Goal: Task Accomplishment & Management: Use online tool/utility

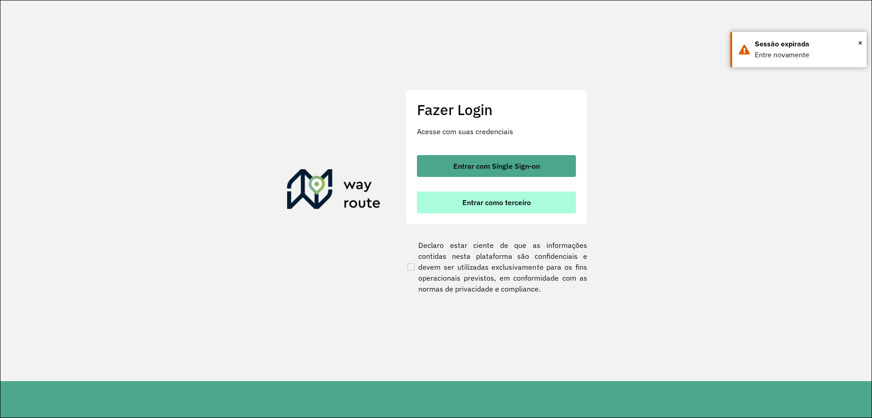
click at [461, 205] on button "Entrar como terceiro" at bounding box center [496, 202] width 159 height 22
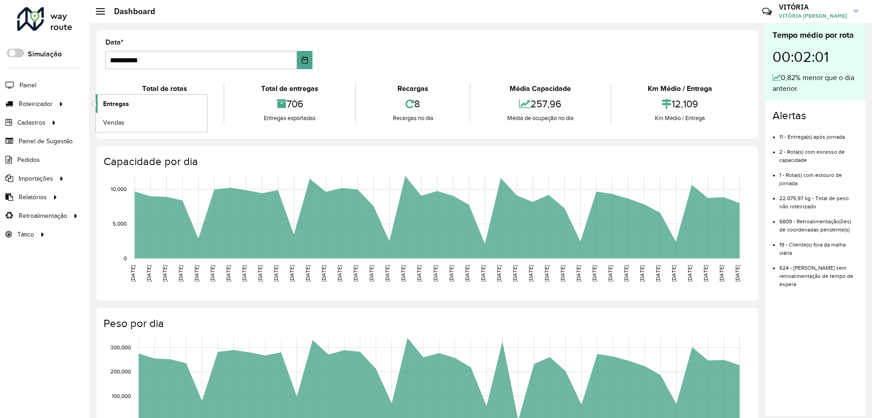
click at [115, 104] on span "Entregas" at bounding box center [116, 104] width 26 height 10
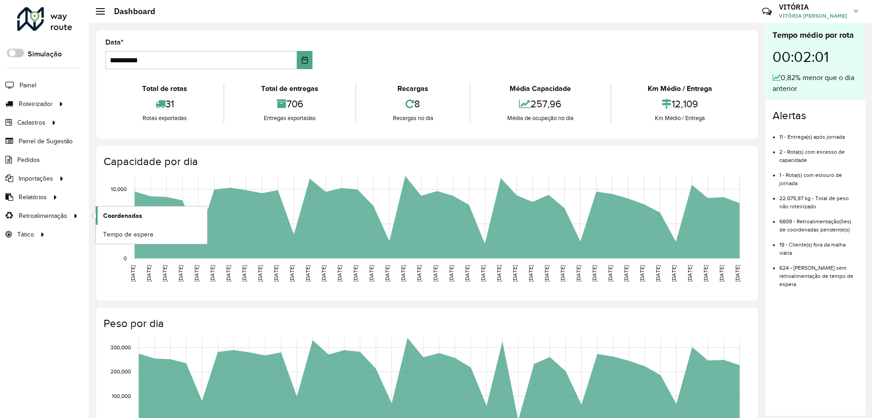
click at [124, 209] on link "Coordenadas" at bounding box center [151, 215] width 111 height 18
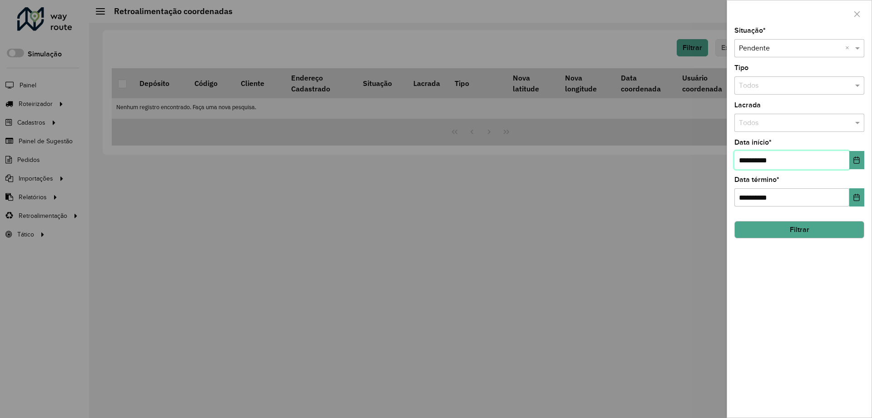
click at [743, 157] on input "**********" at bounding box center [792, 160] width 115 height 18
type input "**********"
click at [800, 234] on button "Filtrar" at bounding box center [800, 229] width 130 height 17
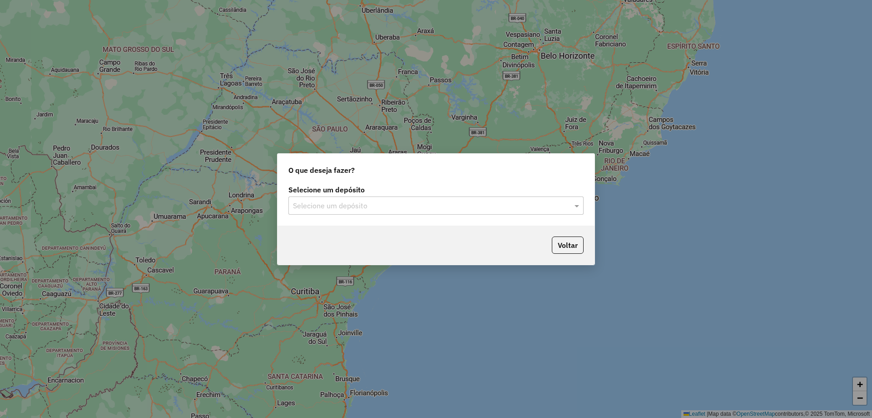
click at [425, 210] on input "text" at bounding box center [427, 205] width 268 height 11
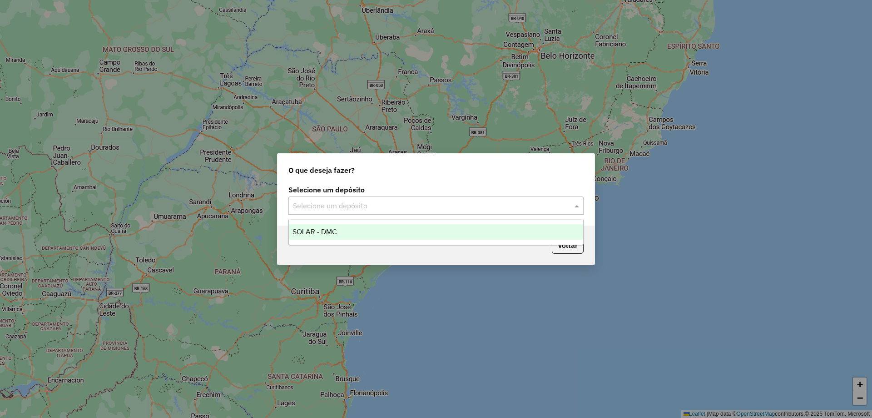
click at [416, 228] on div "SOLAR - DMC" at bounding box center [436, 231] width 294 height 15
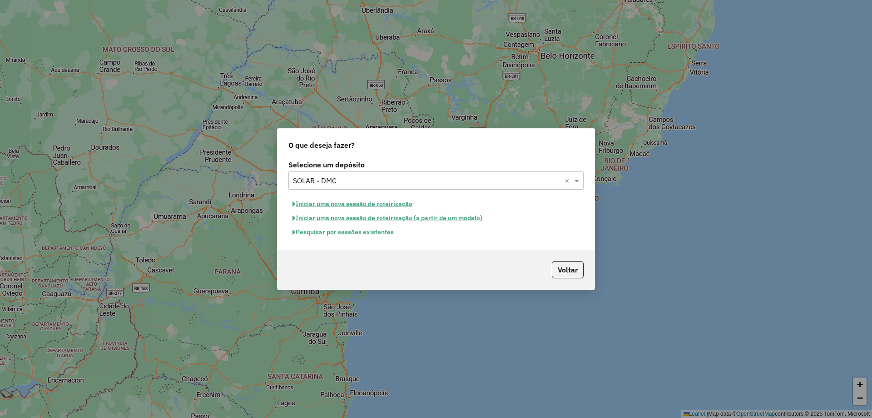
click at [391, 230] on button "Pesquisar por sessões existentes" at bounding box center [344, 232] width 110 height 14
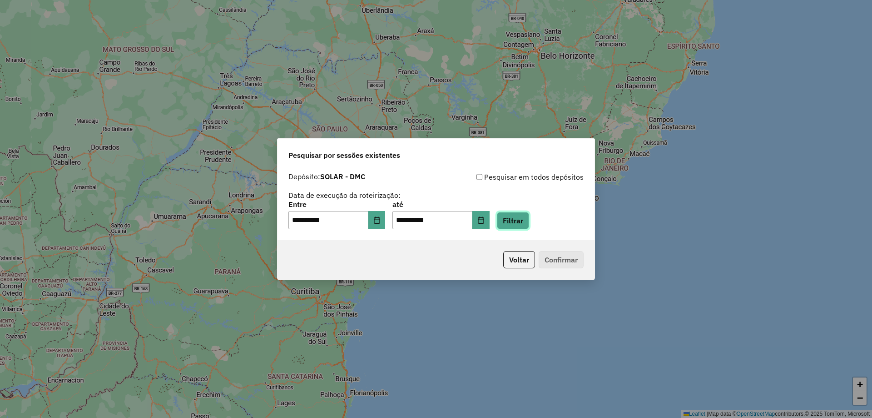
click at [523, 226] on button "Filtrar" at bounding box center [513, 220] width 32 height 17
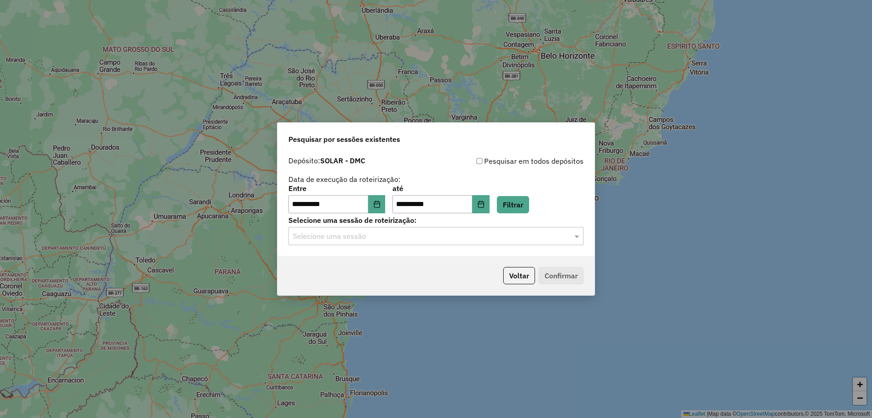
click at [491, 242] on div "Selecione uma sessão" at bounding box center [436, 236] width 295 height 18
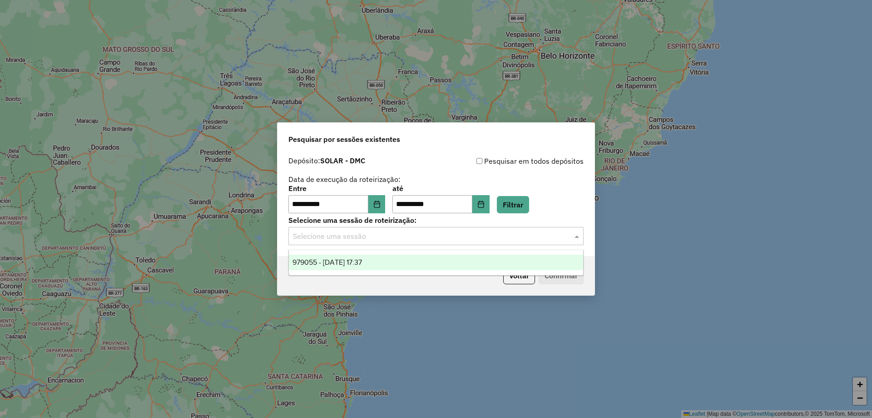
click at [477, 259] on div "979055 - 14/08/2025 17:37" at bounding box center [436, 261] width 294 height 15
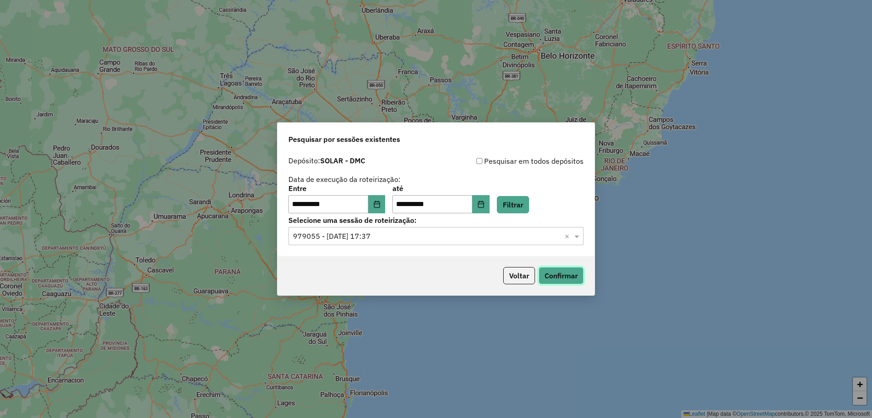
click at [557, 273] on button "Confirmar" at bounding box center [561, 275] width 45 height 17
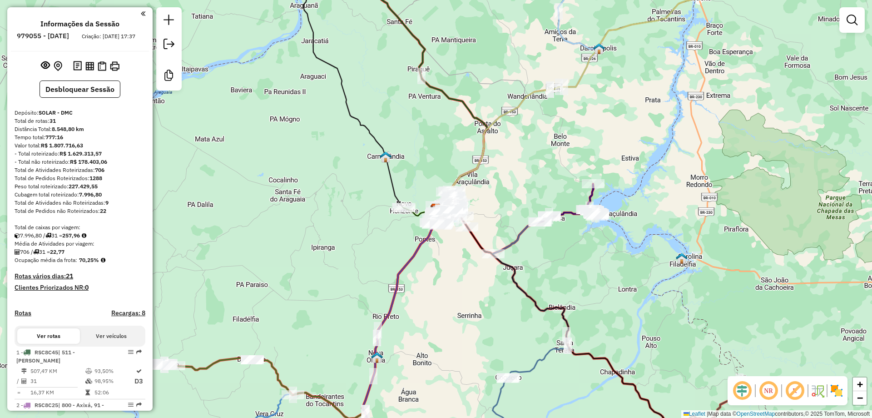
drag, startPoint x: 516, startPoint y: 213, endPoint x: 525, endPoint y: 189, distance: 25.9
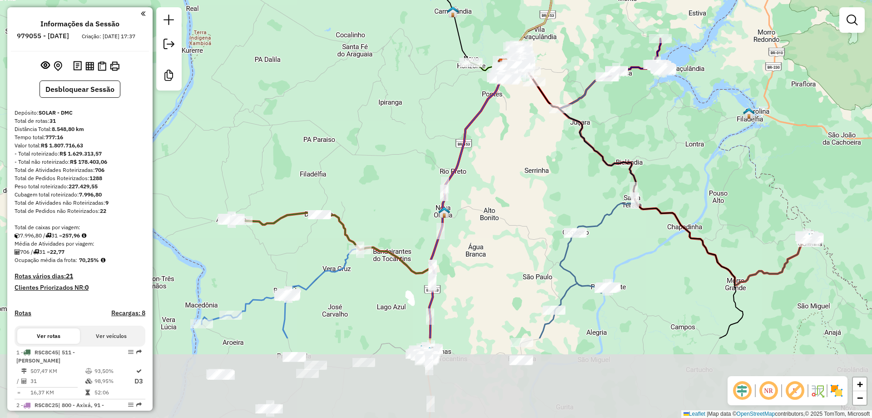
drag, startPoint x: 482, startPoint y: 287, endPoint x: 548, endPoint y: 155, distance: 147.5
click at [547, 157] on div "Janela de atendimento Grade de atendimento Capacidade Transportadoras Veículos …" at bounding box center [436, 209] width 872 height 418
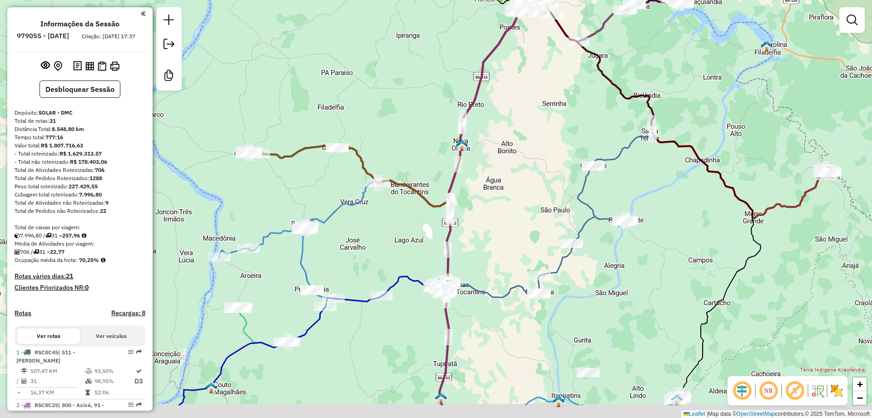
drag, startPoint x: 520, startPoint y: 254, endPoint x: 535, endPoint y: 188, distance: 67.7
click at [535, 188] on div "Janela de atendimento Grade de atendimento Capacidade Transportadoras Veículos …" at bounding box center [436, 209] width 872 height 418
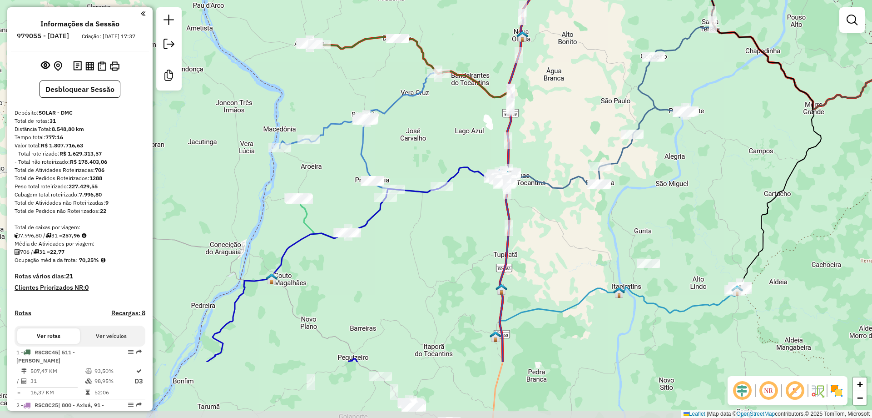
drag, startPoint x: 515, startPoint y: 221, endPoint x: 570, endPoint y: 122, distance: 113.1
click at [570, 122] on div "Janela de atendimento Grade de atendimento Capacidade Transportadoras Veículos …" at bounding box center [436, 209] width 872 height 418
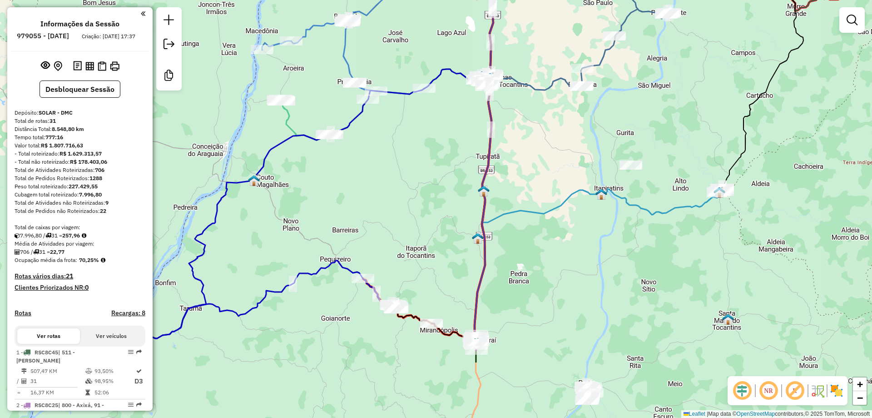
drag, startPoint x: 555, startPoint y: 260, endPoint x: 538, endPoint y: 161, distance: 100.1
click at [538, 161] on div "Janela de atendimento Grade de atendimento Capacidade Transportadoras Veículos …" at bounding box center [436, 209] width 872 height 418
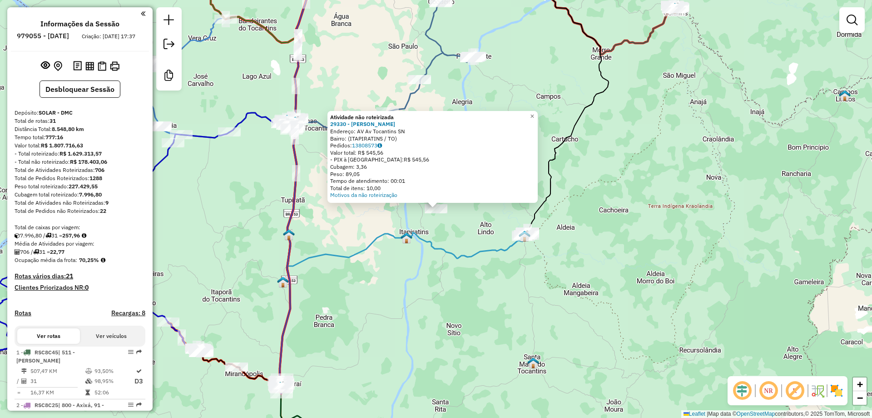
click at [507, 290] on div "Atividade não roteirizada 29330 - FIRMINO PEREIRA Endereço: AV Av Tocantins SN …" at bounding box center [436, 209] width 872 height 418
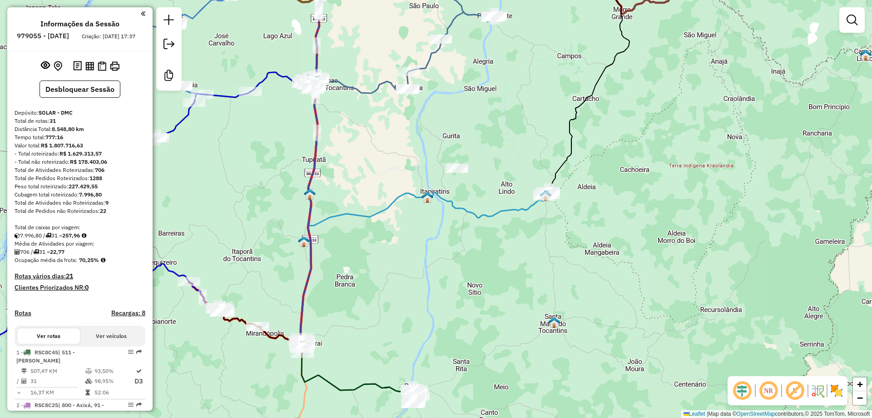
drag, startPoint x: 456, startPoint y: 299, endPoint x: 544, endPoint y: 159, distance: 164.8
click at [541, 164] on div "Janela de atendimento Grade de atendimento Capacidade Transportadoras Veículos …" at bounding box center [436, 209] width 872 height 418
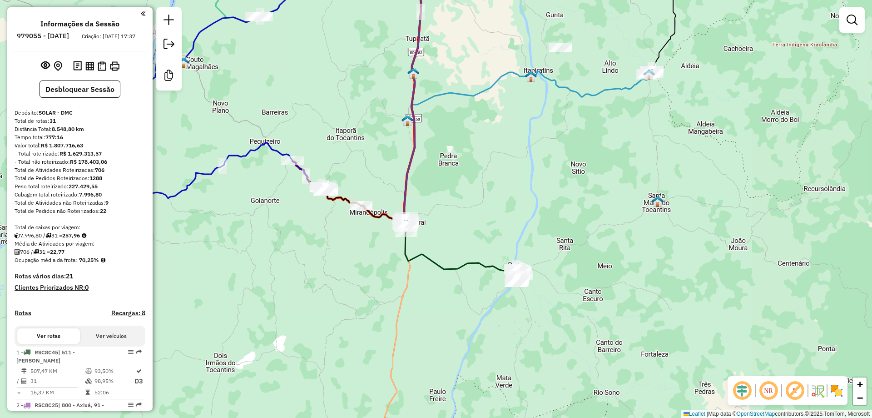
drag, startPoint x: 458, startPoint y: 245, endPoint x: 656, endPoint y: 158, distance: 217.1
click at [655, 158] on div "Janela de atendimento Grade de atendimento Capacidade Transportadoras Veículos …" at bounding box center [436, 209] width 872 height 418
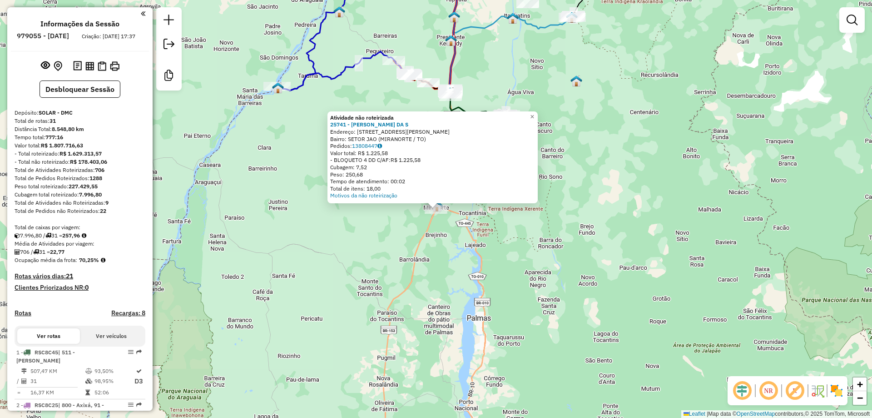
click at [559, 230] on div "Atividade não roteirizada 25741 - RAIMUNDO NONATO DA S Endereço: AV AV FELINTO …" at bounding box center [436, 209] width 872 height 418
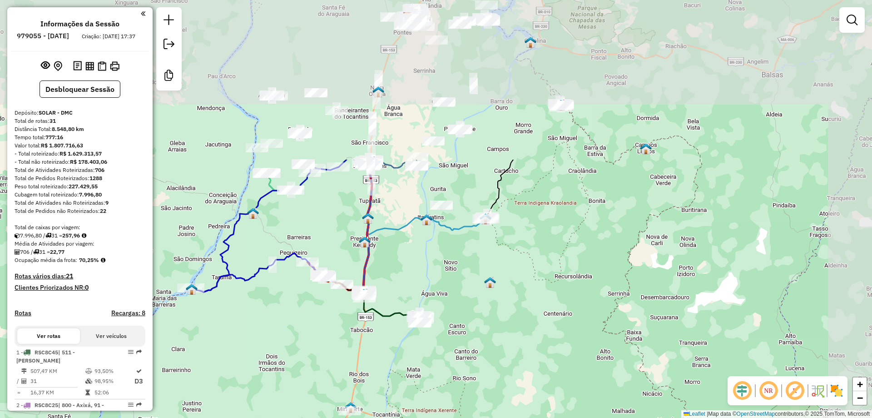
drag, startPoint x: 596, startPoint y: 154, endPoint x: 510, endPoint y: 356, distance: 219.0
click at [510, 356] on div "Janela de atendimento Grade de atendimento Capacidade Transportadoras Veículos …" at bounding box center [436, 209] width 872 height 418
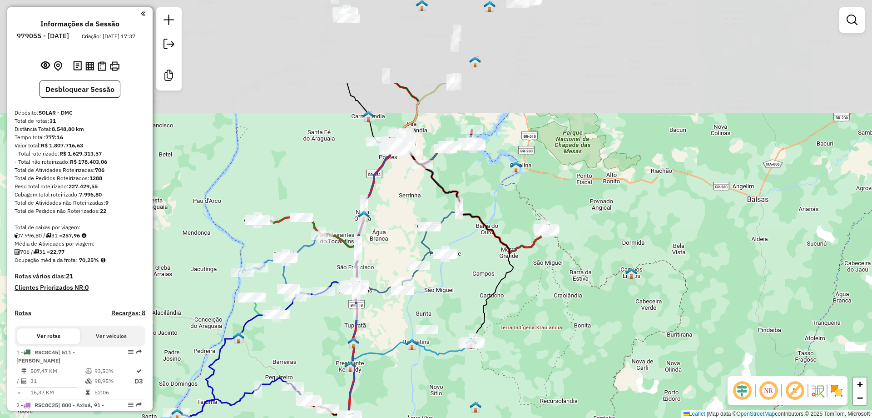
drag, startPoint x: 534, startPoint y: 259, endPoint x: 520, endPoint y: 387, distance: 129.0
click at [520, 387] on div "Janela de atendimento Grade de atendimento Capacidade Transportadoras Veículos …" at bounding box center [436, 209] width 872 height 418
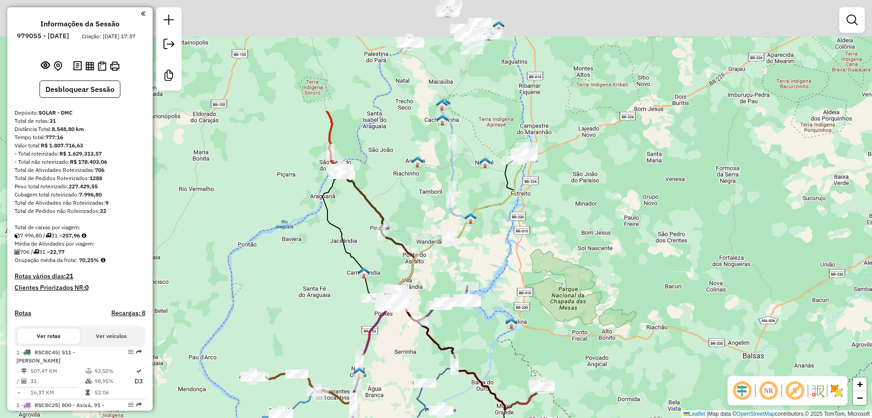
drag, startPoint x: 515, startPoint y: 199, endPoint x: 510, endPoint y: 369, distance: 170.9
click at [510, 369] on div "Janela de atendimento Grade de atendimento Capacidade Transportadoras Veículos …" at bounding box center [436, 209] width 872 height 418
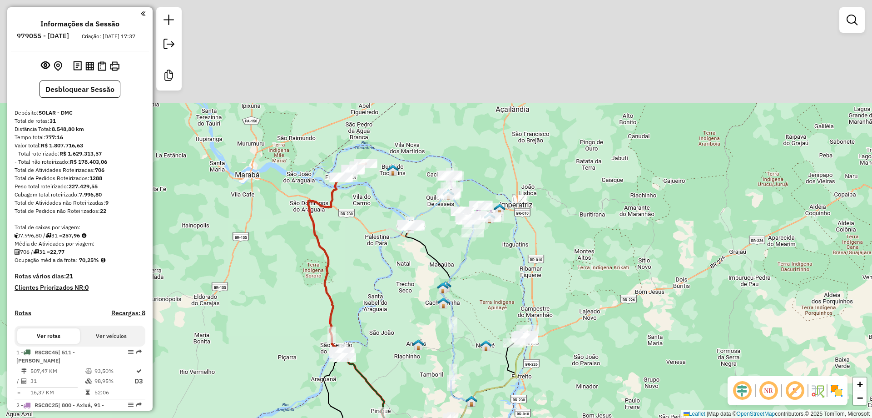
drag, startPoint x: 560, startPoint y: 211, endPoint x: 561, endPoint y: 372, distance: 161.3
click at [561, 382] on div "Janela de atendimento Grade de atendimento Capacidade Transportadoras Veículos …" at bounding box center [436, 209] width 872 height 418
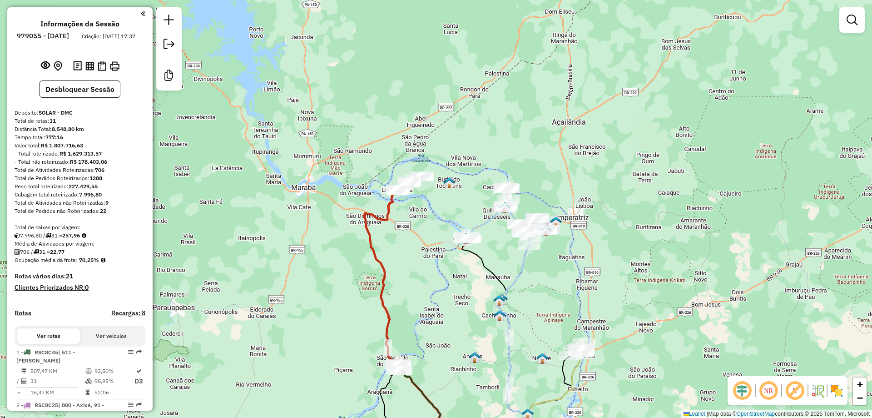
drag, startPoint x: 547, startPoint y: 229, endPoint x: 603, endPoint y: 228, distance: 55.5
click at [603, 229] on div "Janela de atendimento Grade de atendimento Capacidade Transportadoras Veículos …" at bounding box center [436, 209] width 872 height 418
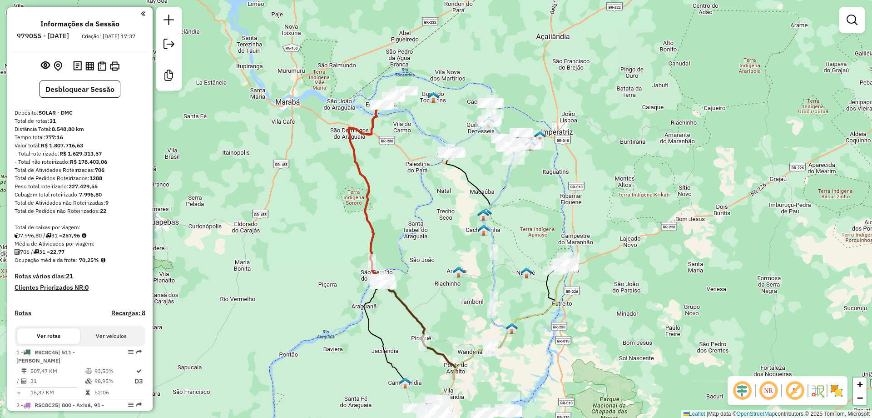
drag, startPoint x: 592, startPoint y: 319, endPoint x: 575, endPoint y: 220, distance: 100.5
click at [575, 221] on div "Janela de atendimento Grade de atendimento Capacidade Transportadoras Veículos …" at bounding box center [436, 209] width 872 height 418
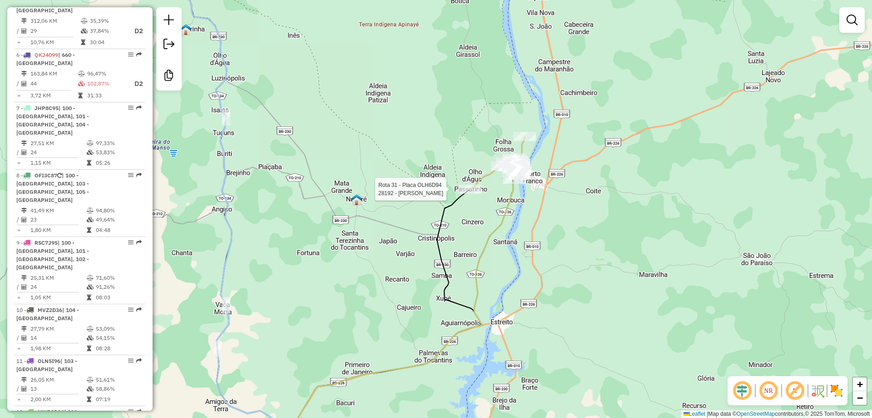
select select "**********"
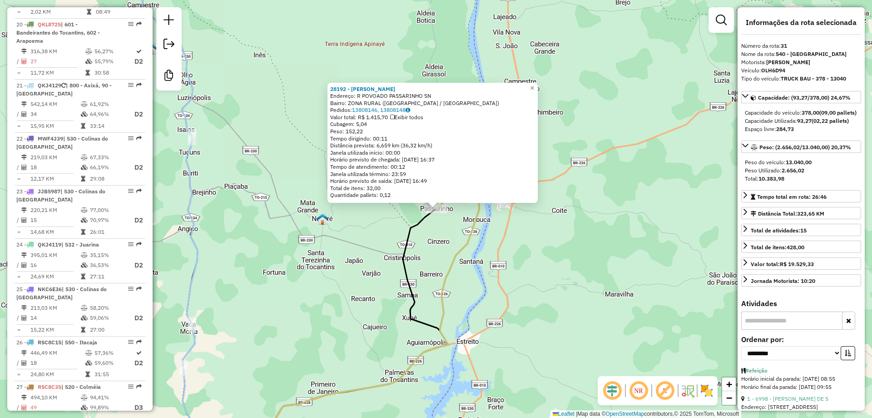
scroll to position [1682, 0]
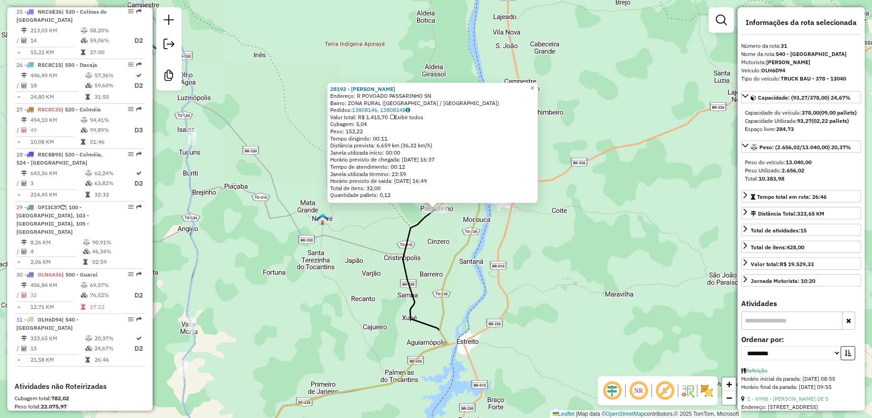
click at [449, 239] on div "28192 - ALBINO CLAUDINO BARB Endereço: R POVOADO PASSARINHO SN Bairro: ZONA RUR…" at bounding box center [436, 209] width 872 height 418
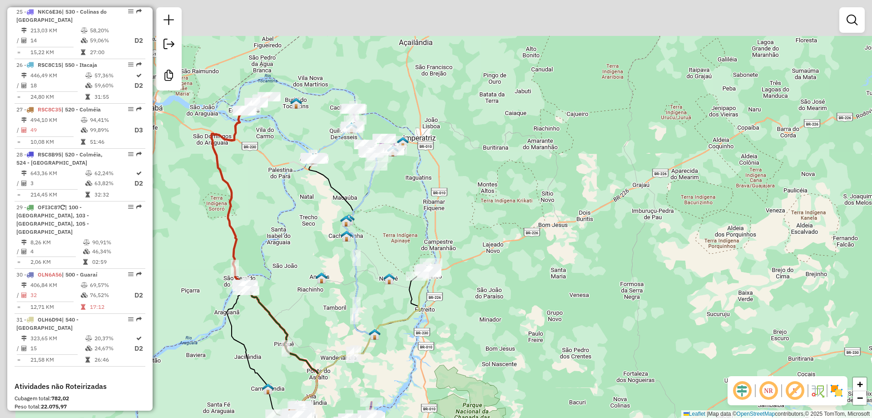
drag, startPoint x: 308, startPoint y: 166, endPoint x: 438, endPoint y: 270, distance: 166.1
click at [438, 270] on div "Janela de atendimento Grade de atendimento Capacidade Transportadoras Veículos …" at bounding box center [436, 209] width 872 height 418
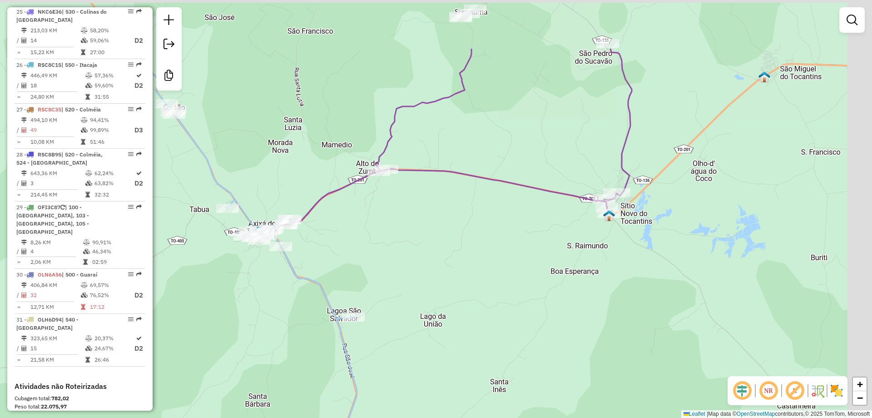
drag, startPoint x: 634, startPoint y: 149, endPoint x: 484, endPoint y: 261, distance: 187.2
click at [484, 261] on div "Janela de atendimento Grade de atendimento Capacidade Transportadoras Veículos …" at bounding box center [436, 209] width 872 height 418
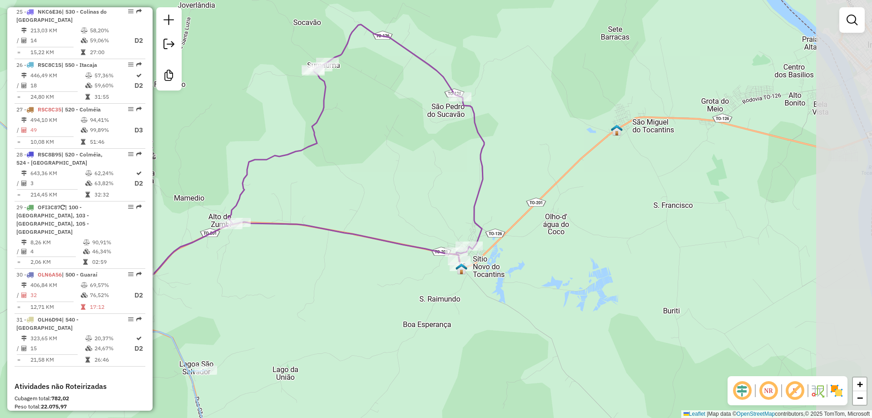
drag, startPoint x: 549, startPoint y: 264, endPoint x: 398, endPoint y: 293, distance: 153.6
click at [398, 293] on div "Janela de atendimento Grade de atendimento Capacidade Transportadoras Veículos …" at bounding box center [436, 209] width 872 height 418
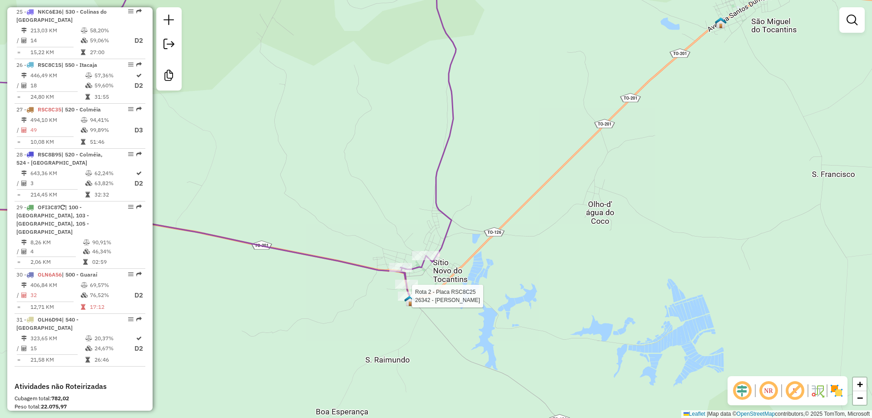
select select "**********"
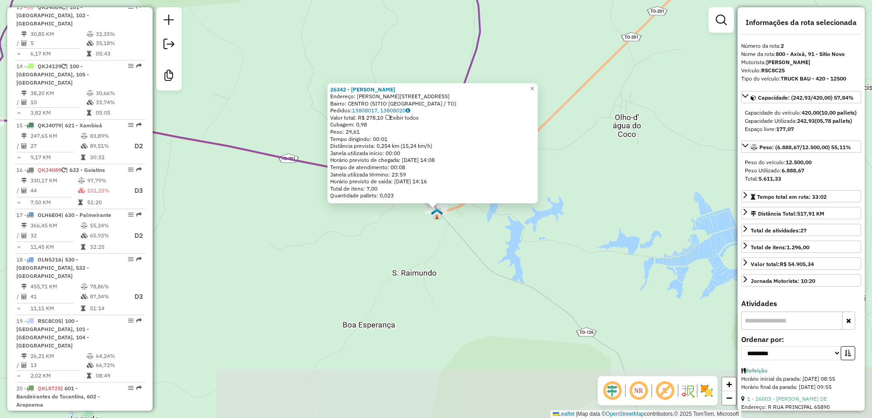
scroll to position [400, 0]
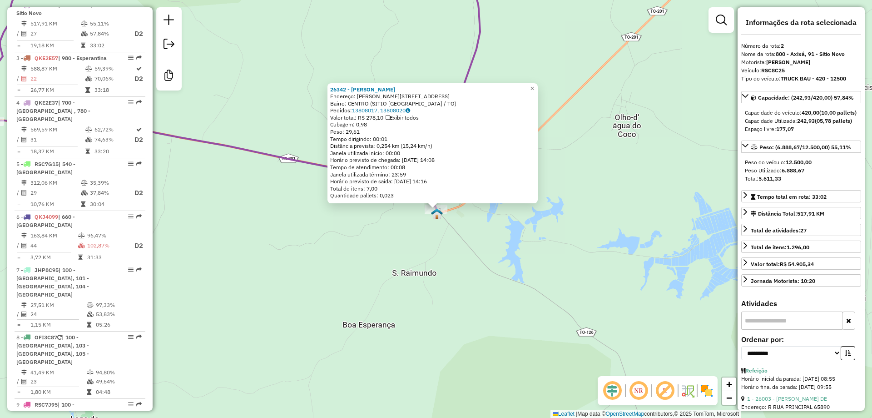
click at [444, 244] on div "Rota 2 - Placa RSC8C25 26342 - SALOMAO ANTONIO DA 26342 - SALOMAO ANTONIO DA En…" at bounding box center [436, 209] width 872 height 418
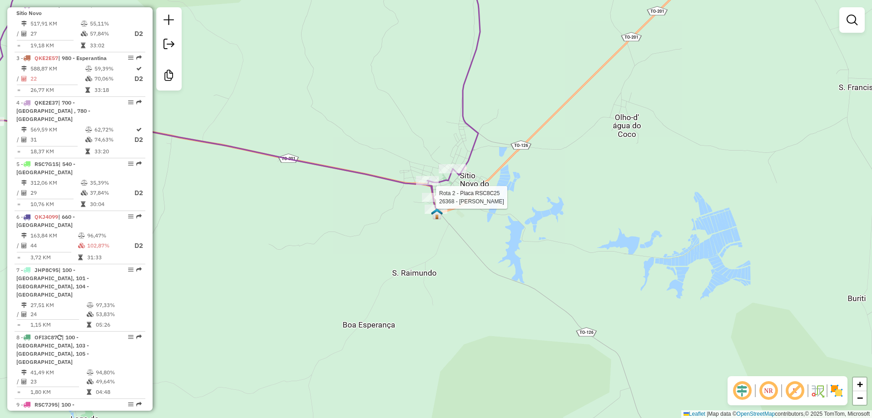
select select "**********"
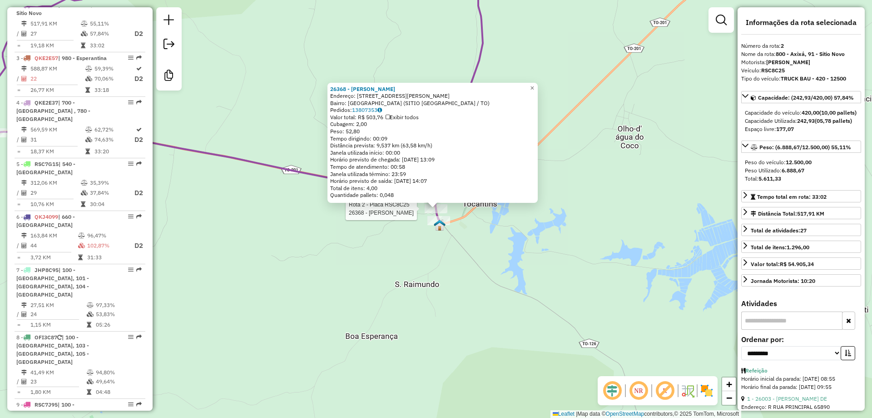
click at [543, 219] on div "Rota 2 - Placa RSC8C25 26368 - VALMIR LOPES DA SILV 26368 - VALMIR LOPES DA SIL…" at bounding box center [436, 209] width 872 height 418
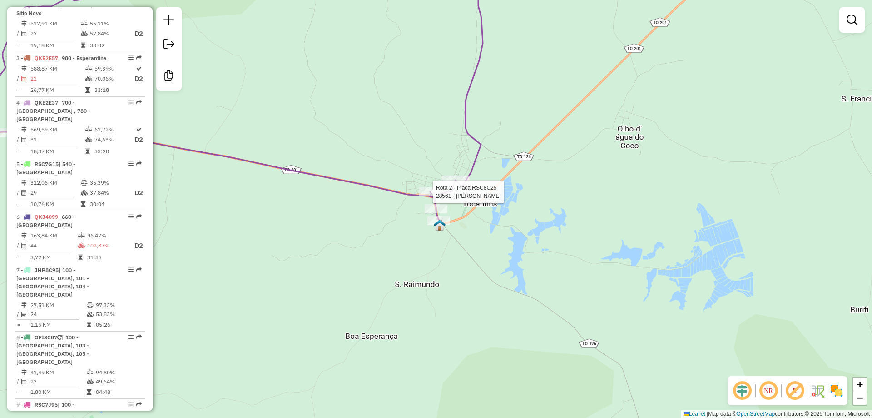
select select "**********"
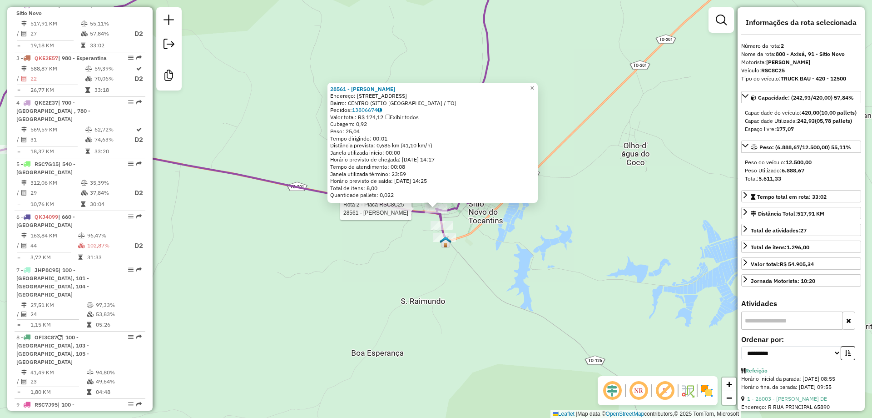
click at [495, 265] on div "Rota 2 - Placa RSC8C25 28561 - ROSEANE PEREIRA DE O Rota 2 - Placa RSC8C25 2634…" at bounding box center [436, 209] width 872 height 418
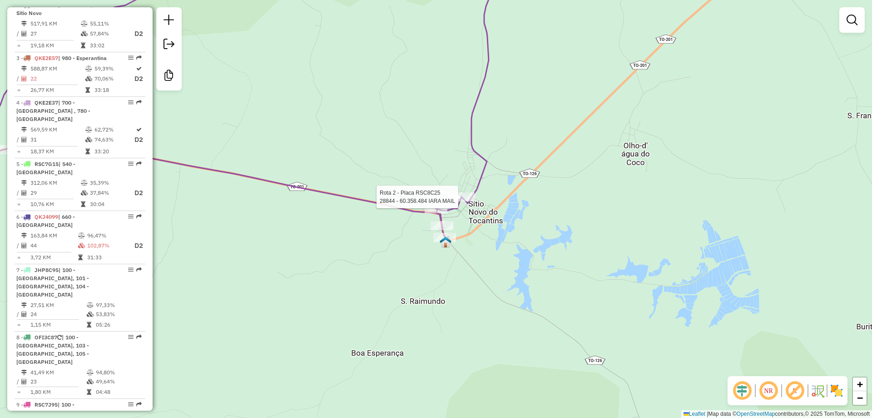
select select "**********"
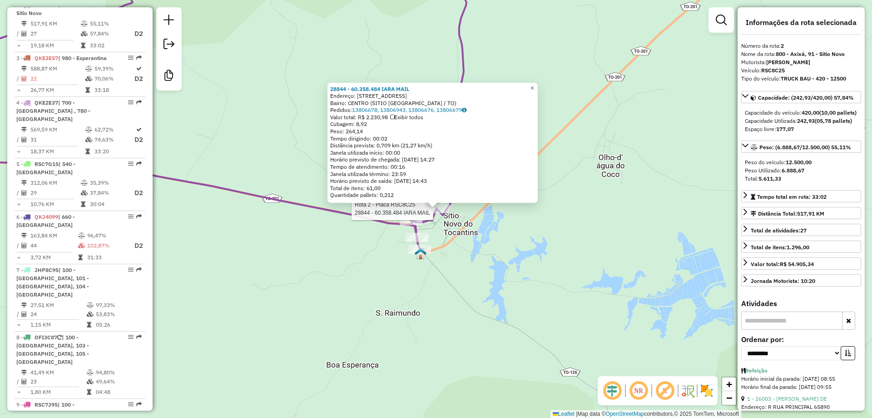
click at [443, 269] on div "Rota 2 - Placa RSC8C25 28844 - 60.358.484 IARA MAIL 28844 - 60.358.484 IARA MAI…" at bounding box center [436, 209] width 872 height 418
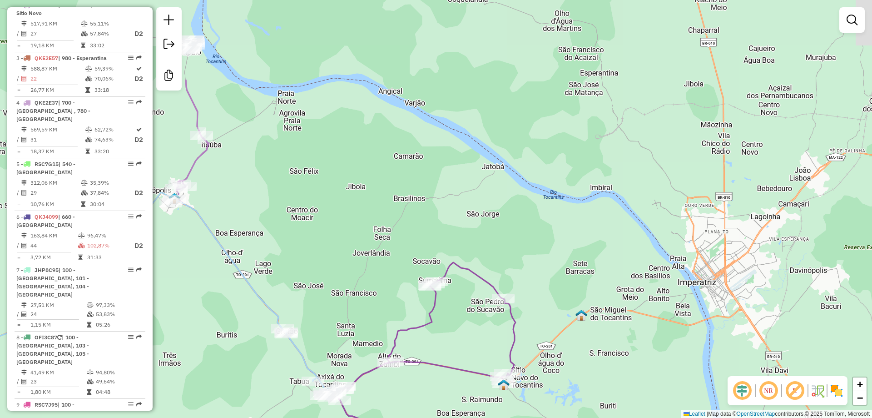
drag, startPoint x: 488, startPoint y: 198, endPoint x: 548, endPoint y: 319, distance: 135.1
click at [548, 319] on div "Janela de atendimento Grade de atendimento Capacidade Transportadoras Veículos …" at bounding box center [436, 209] width 872 height 418
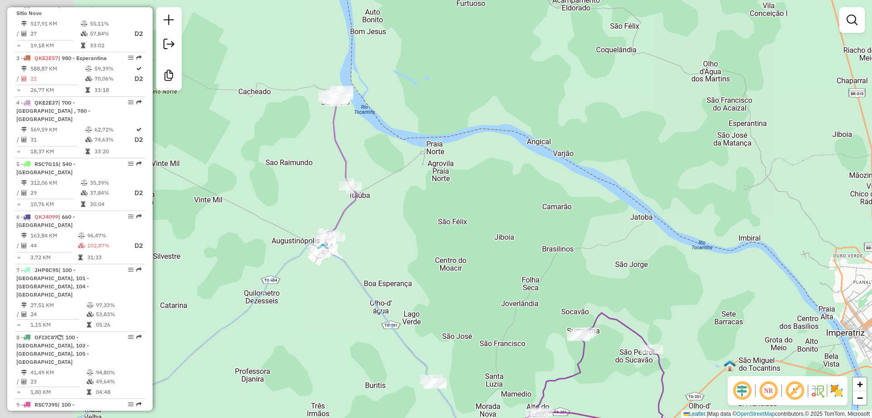
drag, startPoint x: 452, startPoint y: 241, endPoint x: 518, endPoint y: 242, distance: 66.3
click at [518, 242] on div "Janela de atendimento Grade de atendimento Capacidade Transportadoras Veículos …" at bounding box center [436, 209] width 872 height 418
